Goal: Find specific page/section: Find specific page/section

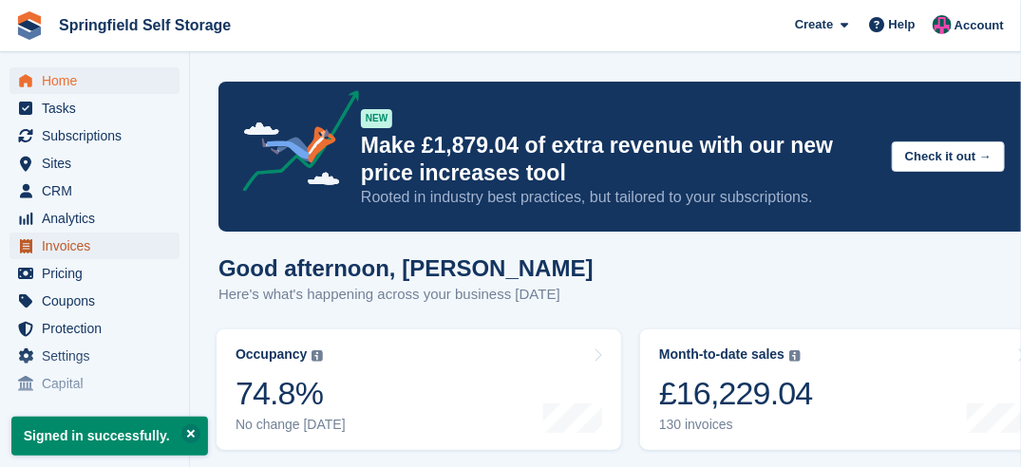
click at [65, 239] on span "Invoices" at bounding box center [99, 246] width 114 height 27
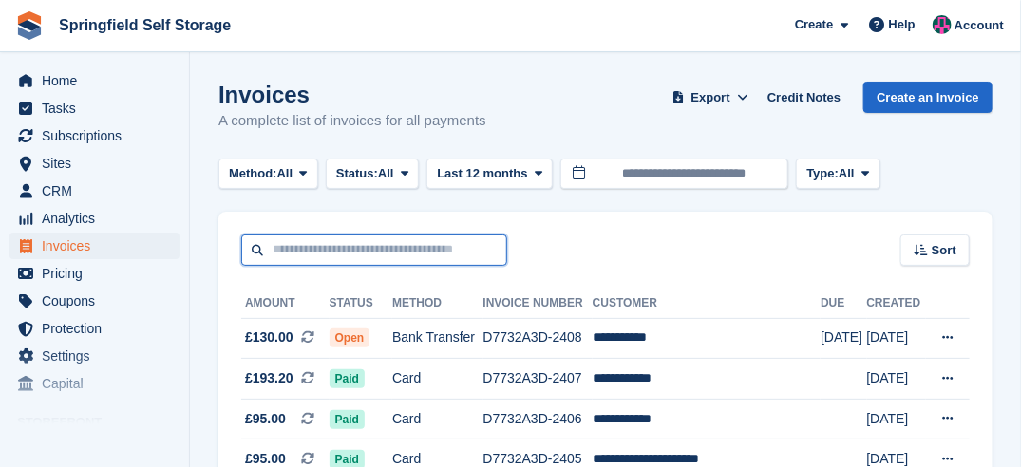
click at [288, 249] on input "text" at bounding box center [374, 250] width 266 height 31
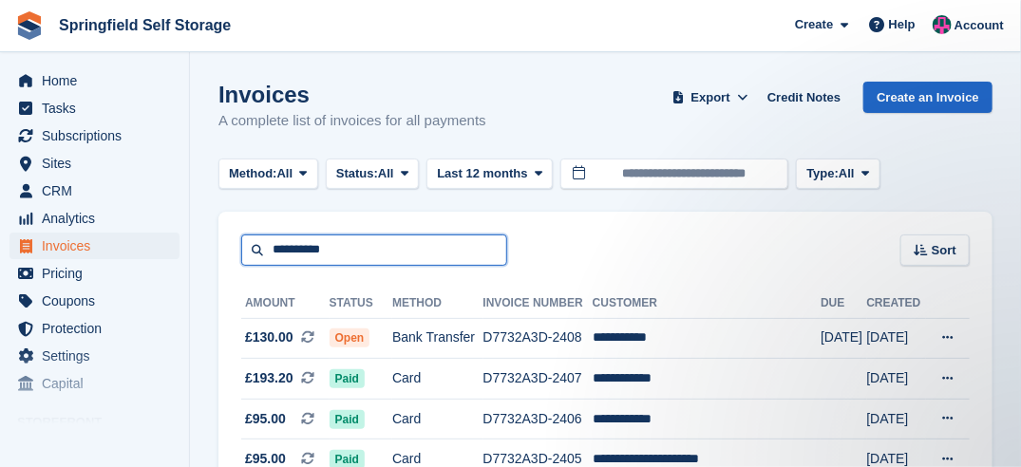
type input "**********"
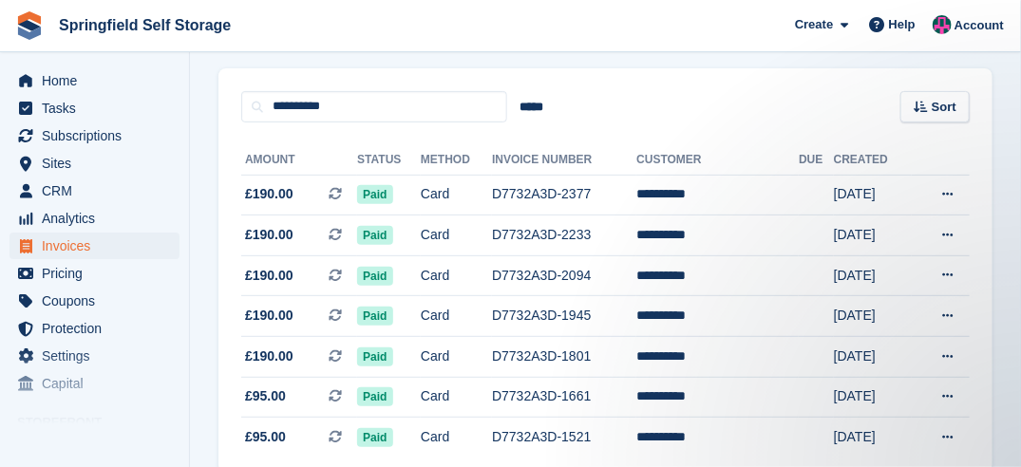
scroll to position [228, 0]
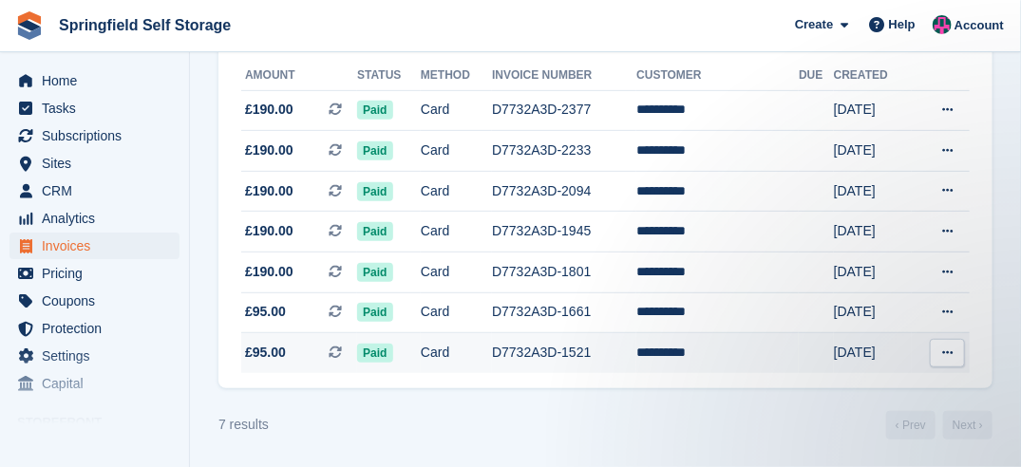
click at [954, 339] on button at bounding box center [947, 353] width 35 height 29
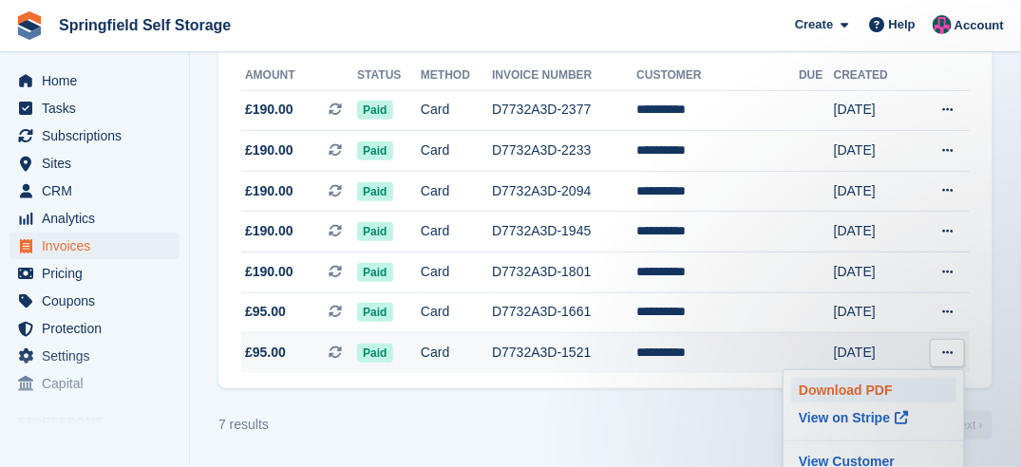
click at [867, 387] on p "Download PDF" at bounding box center [873, 390] width 165 height 25
click at [548, 355] on td "D7732A3D-1521" at bounding box center [564, 353] width 144 height 40
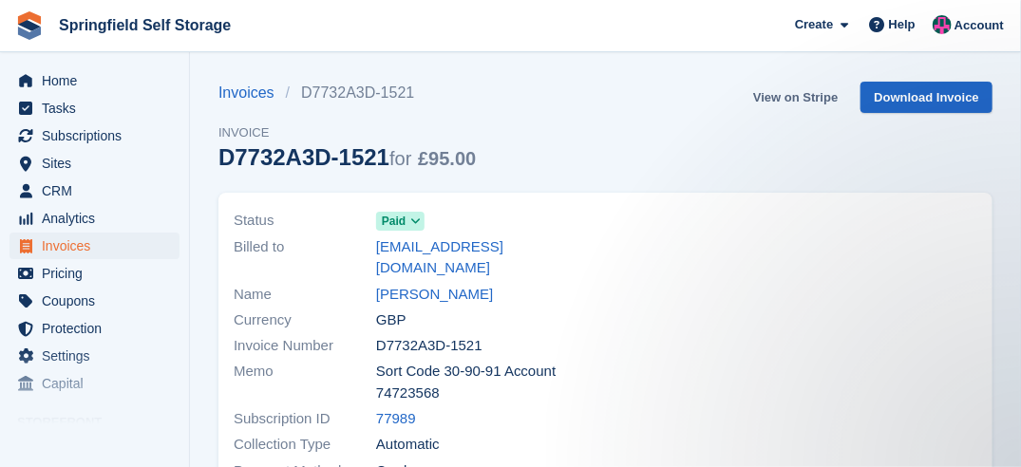
click at [808, 99] on link "View on Stripe" at bounding box center [796, 97] width 100 height 31
